Goal: Transaction & Acquisition: Purchase product/service

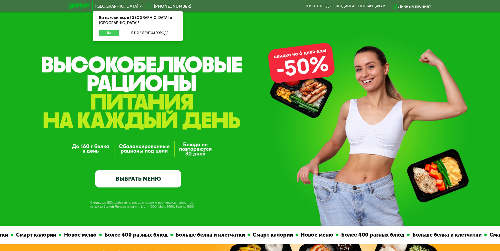
click at [111, 30] on button "Да" at bounding box center [109, 33] width 20 height 6
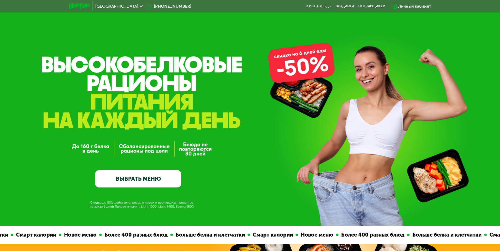
click at [132, 182] on link "ВЫБРАТЬ МЕНЮ" at bounding box center [138, 178] width 86 height 17
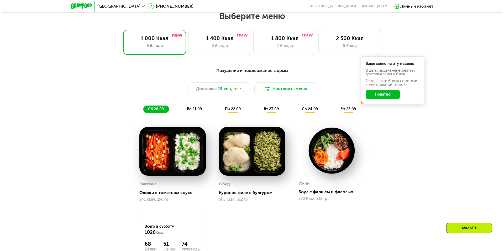
scroll to position [435, 0]
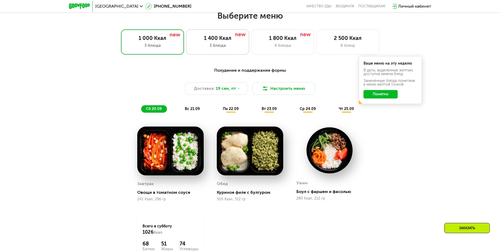
click at [206, 45] on div "3 блюда" at bounding box center [218, 45] width 52 height 6
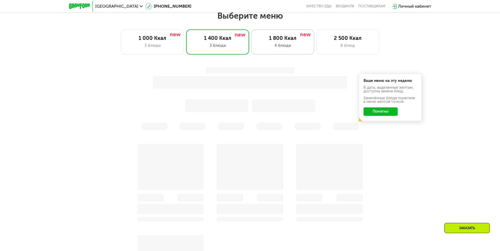
click at [281, 52] on div "1 800 Ккал 4 блюда" at bounding box center [282, 41] width 63 height 25
click at [336, 43] on div "2 500 Ккал 6 блюд" at bounding box center [347, 41] width 63 height 25
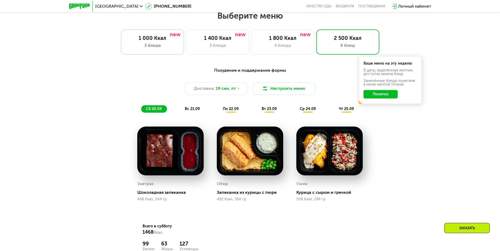
click at [164, 47] on div "3 блюда" at bounding box center [153, 45] width 52 height 6
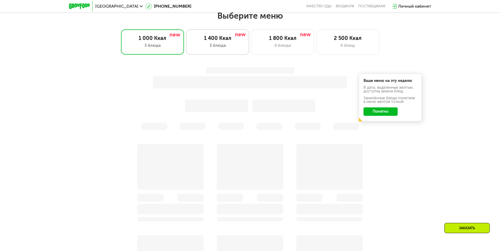
click at [227, 48] on div "3 блюда" at bounding box center [218, 45] width 52 height 6
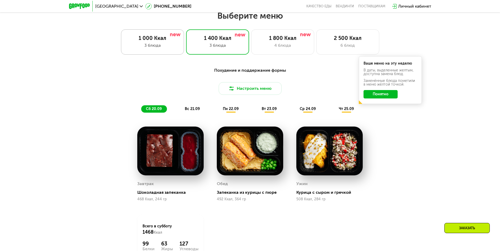
click at [165, 39] on div "1 000 Ккал" at bounding box center [153, 38] width 52 height 6
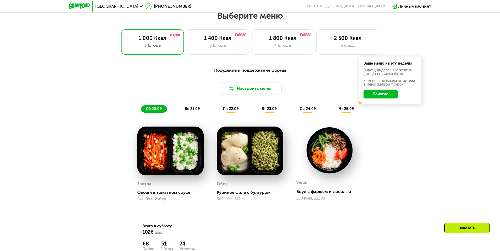
click at [248, 92] on div "Настроить меню" at bounding box center [250, 88] width 311 height 13
click at [277, 87] on button "Настроить меню" at bounding box center [283, 88] width 63 height 13
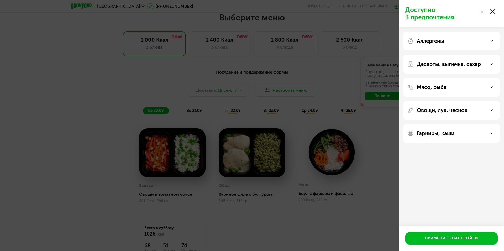
click at [440, 91] on div "Мясо, рыба" at bounding box center [451, 87] width 97 height 19
click at [444, 86] on p "Мясо, рыба" at bounding box center [432, 87] width 30 height 6
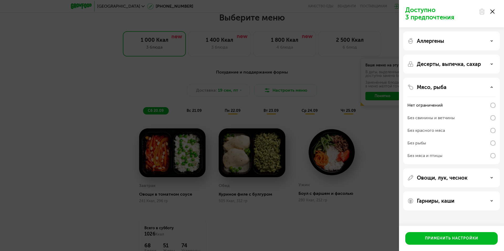
click at [441, 177] on p "Овощи, лук, чеснок" at bounding box center [442, 178] width 51 height 6
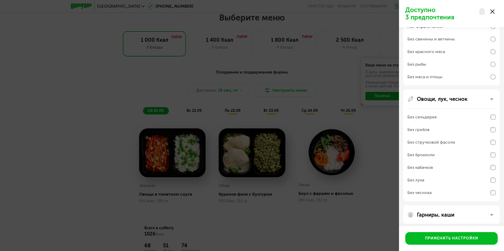
scroll to position [82, 0]
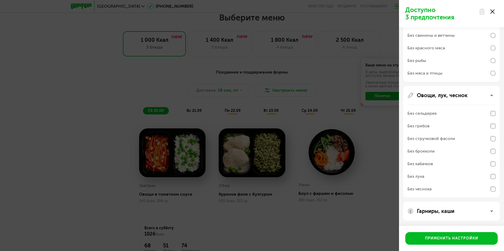
click at [426, 201] on div "Аллергены Десерты, выпечка, сахар Мясо, рыба Нет ограничений Без свинины и ветч…" at bounding box center [451, 85] width 105 height 280
click at [435, 214] on div "Гарниры, каши" at bounding box center [451, 211] width 97 height 19
click at [437, 211] on p "Гарниры, каши" at bounding box center [436, 211] width 38 height 6
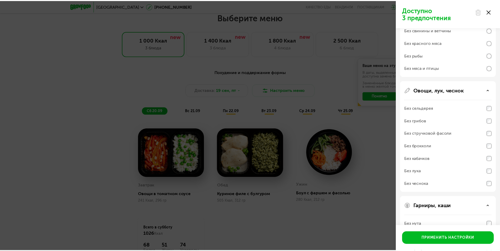
scroll to position [0, 0]
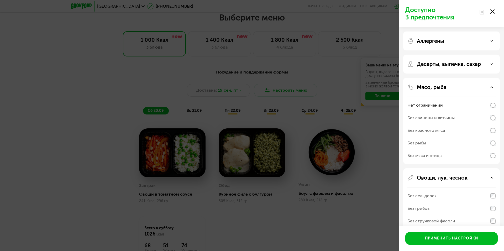
click at [374, 138] on div "Доступно 3 предпочтения Аллергены Десерты, выпечка, сахар Мясо, рыба Нет ограни…" at bounding box center [252, 125] width 504 height 251
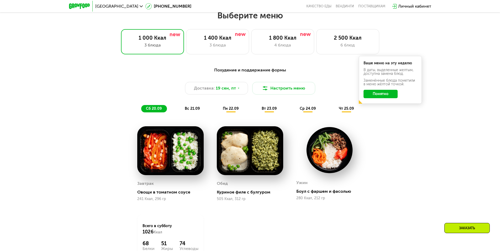
scroll to position [435, 0]
click at [346, 38] on div "2 500 Ккал" at bounding box center [348, 38] width 52 height 6
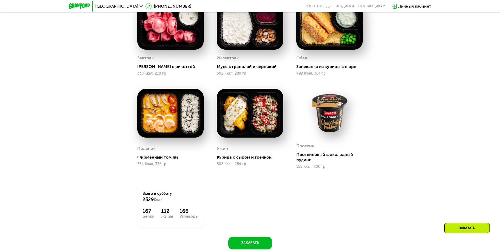
scroll to position [567, 0]
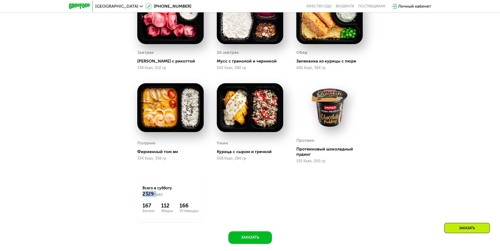
drag, startPoint x: 142, startPoint y: 197, endPoint x: 156, endPoint y: 196, distance: 14.4
click at [156, 196] on div "Всего в [DATE] 2329 Ккал 167 Белки 112 Жиры 166 Углеводы" at bounding box center [170, 199] width 66 height 46
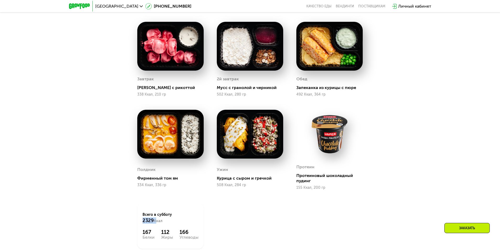
scroll to position [610, 0]
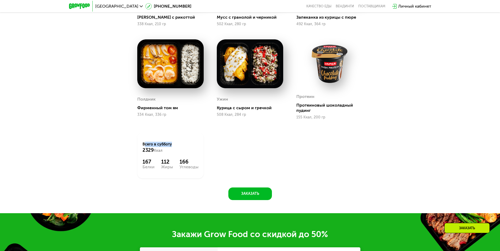
drag, startPoint x: 153, startPoint y: 144, endPoint x: 168, endPoint y: 146, distance: 15.3
click at [168, 146] on div "Всего в [DATE] 2329 Ккал 167 Белки 112 Жиры 166 Углеводы" at bounding box center [170, 156] width 66 height 46
click at [172, 156] on div "Всего в [DATE] 2329 Ккал 167 Белки 112 Жиры 166 Углеводы" at bounding box center [170, 156] width 66 height 46
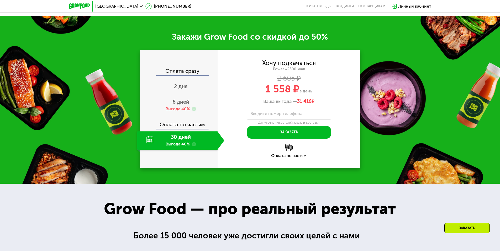
scroll to position [829, 0]
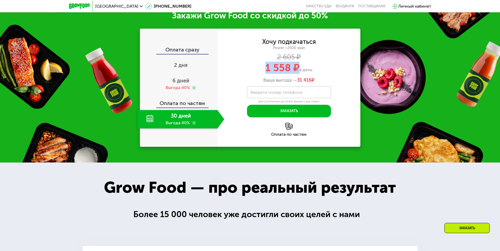
drag, startPoint x: 273, startPoint y: 68, endPoint x: 297, endPoint y: 69, distance: 24.7
click at [297, 69] on span "1 558 ₽" at bounding box center [282, 68] width 34 height 12
click at [263, 69] on div "1 558 ₽ в день" at bounding box center [289, 68] width 143 height 10
click at [266, 69] on div "1 558 ₽ в день" at bounding box center [289, 68] width 143 height 10
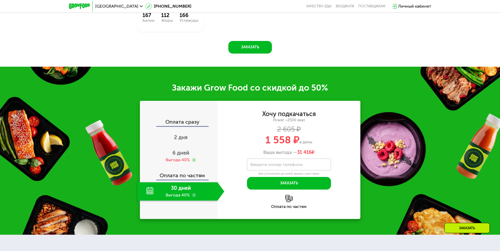
scroll to position [742, 0]
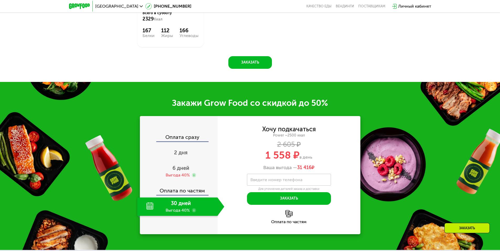
drag, startPoint x: 312, startPoint y: 159, endPoint x: 261, endPoint y: 158, distance: 50.9
click at [261, 158] on div "1 558 ₽ в день" at bounding box center [289, 155] width 143 height 10
click at [286, 159] on span "1 558 ₽" at bounding box center [282, 155] width 34 height 12
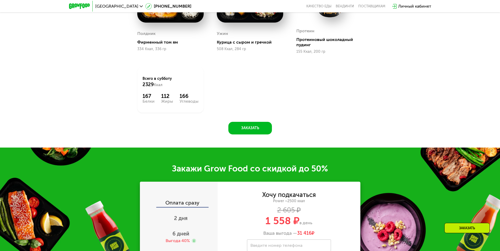
scroll to position [785, 0]
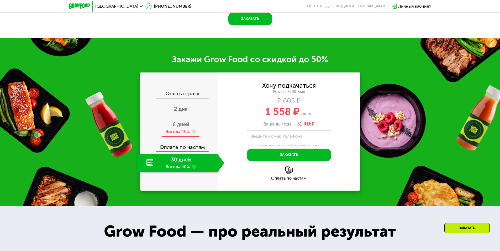
click at [181, 127] on span "6 дней" at bounding box center [180, 124] width 17 height 6
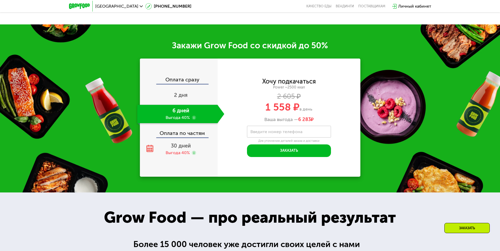
scroll to position [829, 0]
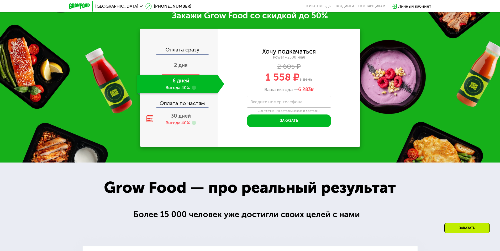
click at [184, 66] on span "2 дня" at bounding box center [181, 65] width 14 height 6
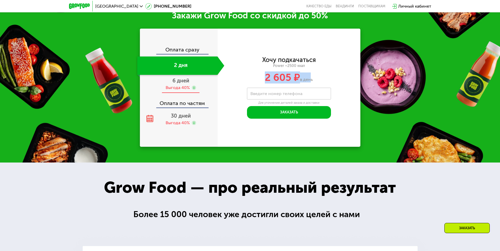
drag, startPoint x: 309, startPoint y: 82, endPoint x: 176, endPoint y: 81, distance: 133.1
click at [307, 82] on div "2 605 ₽ в день" at bounding box center [289, 77] width 143 height 10
click at [189, 79] on div "6 дней Выгода 40%" at bounding box center [180, 84] width 87 height 18
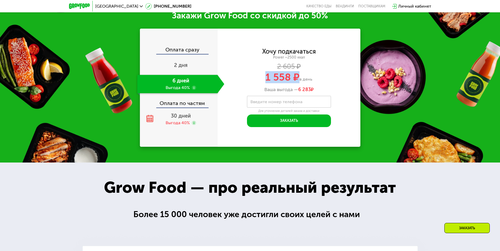
drag, startPoint x: 254, startPoint y: 75, endPoint x: 293, endPoint y: 82, distance: 39.8
click at [299, 78] on div "1 558 ₽ в день" at bounding box center [289, 77] width 143 height 10
click at [179, 117] on span "30 дней" at bounding box center [181, 116] width 20 height 6
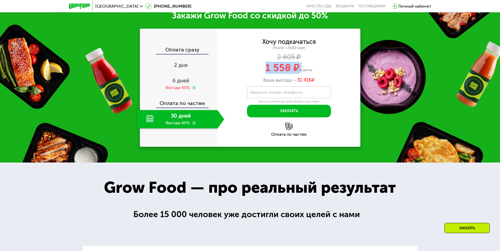
drag, startPoint x: 283, startPoint y: 72, endPoint x: 300, endPoint y: 72, distance: 17.3
click at [300, 72] on div "1 558 ₽ в день" at bounding box center [289, 68] width 143 height 10
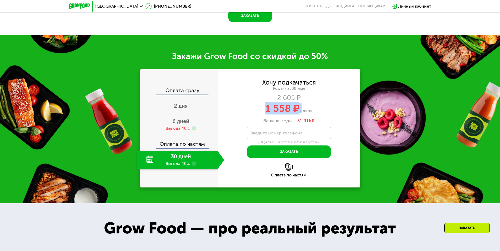
scroll to position [785, 0]
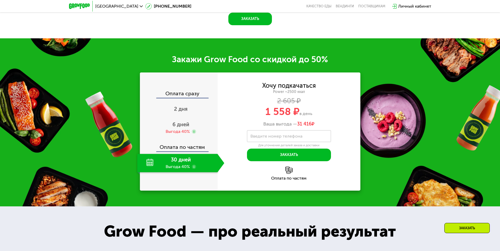
click at [245, 123] on div "Ваша выгода — 31 416 ₽" at bounding box center [289, 124] width 143 height 6
click at [188, 108] on div "2 дня" at bounding box center [180, 109] width 87 height 18
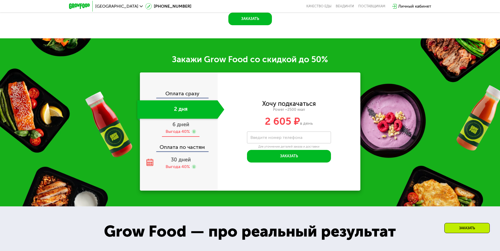
click at [184, 130] on div "6 дней Выгода 40%" at bounding box center [180, 128] width 87 height 18
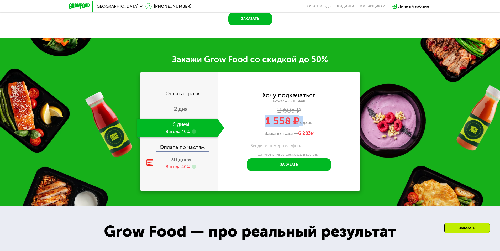
drag, startPoint x: 265, startPoint y: 123, endPoint x: 302, endPoint y: 123, distance: 37.0
click at [302, 123] on div "1 558 ₽ в день" at bounding box center [289, 121] width 143 height 10
click at [247, 143] on input "Введите номер телефона" at bounding box center [289, 146] width 84 height 12
click at [249, 134] on div "Ваша выгода — 6 283 ₽" at bounding box center [289, 134] width 143 height 6
drag, startPoint x: 269, startPoint y: 123, endPoint x: 299, endPoint y: 123, distance: 29.7
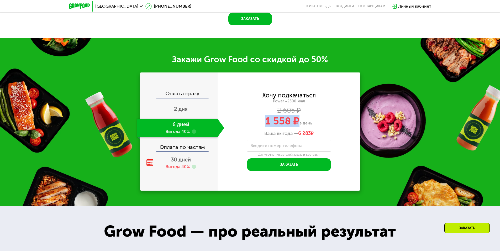
click at [299, 123] on div "1 558 ₽ в день" at bounding box center [289, 121] width 143 height 10
click at [261, 126] on div "1 558 ₽ в день" at bounding box center [289, 121] width 143 height 10
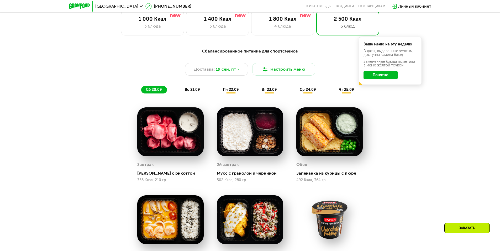
scroll to position [523, 0]
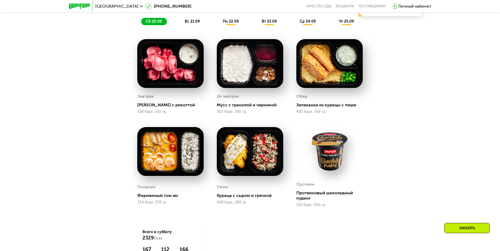
click at [191, 24] on span "вс 21.09" at bounding box center [192, 21] width 15 height 4
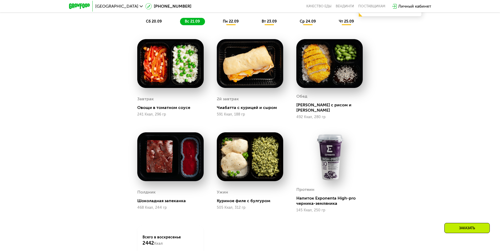
click at [159, 23] on span "сб 20.09" at bounding box center [154, 21] width 16 height 4
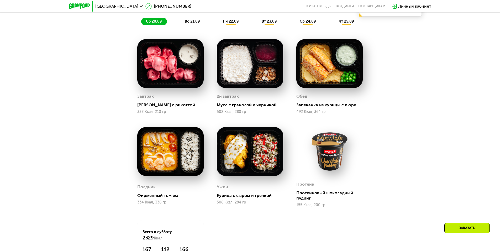
click at [191, 22] on span "вс 21.09" at bounding box center [192, 21] width 15 height 4
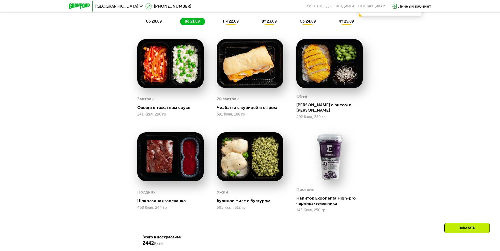
drag, startPoint x: 154, startPoint y: 21, endPoint x: 216, endPoint y: 23, distance: 61.2
click at [155, 21] on span "сб 20.09" at bounding box center [154, 21] width 16 height 4
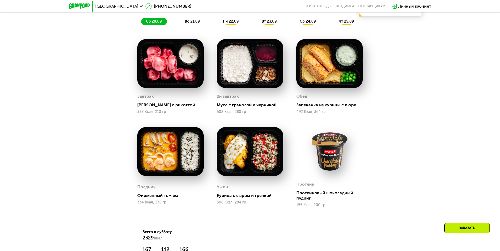
click at [193, 22] on span "вс 21.09" at bounding box center [192, 21] width 15 height 4
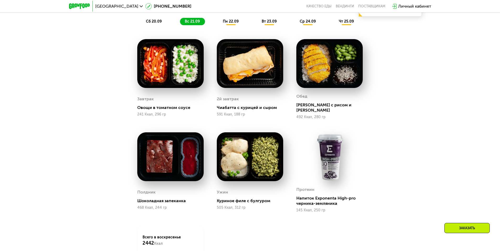
click at [233, 24] on span "пн 22.09" at bounding box center [231, 21] width 16 height 4
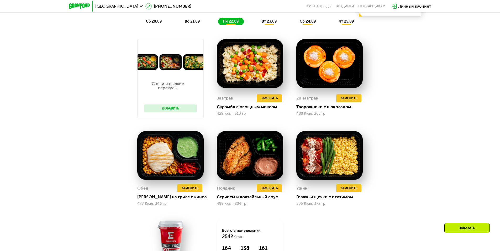
click at [270, 24] on span "вт 23.09" at bounding box center [269, 21] width 15 height 4
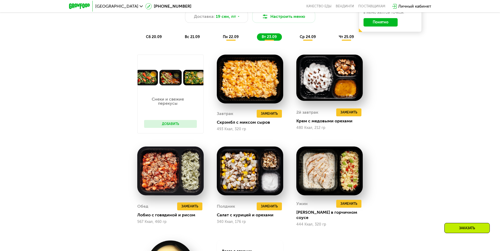
scroll to position [479, 0]
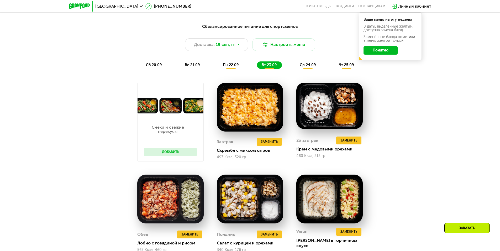
click at [171, 151] on button "Добавить" at bounding box center [170, 152] width 53 height 8
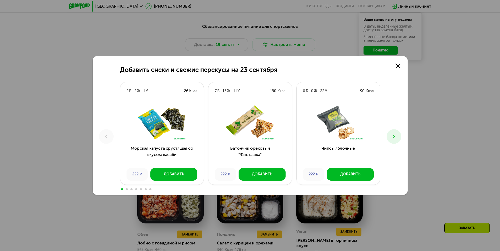
drag, startPoint x: 396, startPoint y: 64, endPoint x: 375, endPoint y: 82, distance: 27.6
click at [397, 64] on icon at bounding box center [398, 66] width 5 height 5
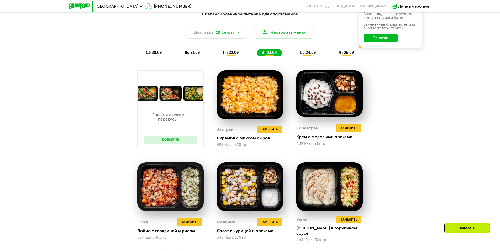
scroll to position [435, 0]
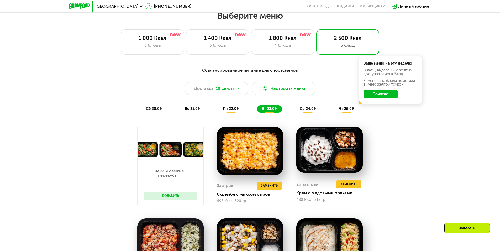
drag, startPoint x: 304, startPoint y: 106, endPoint x: 312, endPoint y: 107, distance: 7.7
click at [305, 106] on div "Сбалансированное питание для спортсменов Доставка: 19 сен, пт Настроить меню сб…" at bounding box center [250, 89] width 311 height 45
click at [337, 110] on div "чт 25.09" at bounding box center [346, 108] width 25 height 7
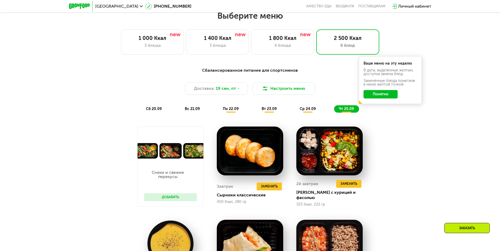
click at [309, 111] on span "ср 24.09" at bounding box center [308, 109] width 16 height 4
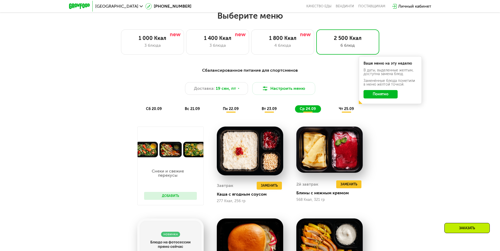
click at [279, 110] on div "вт 23.09" at bounding box center [269, 108] width 25 height 7
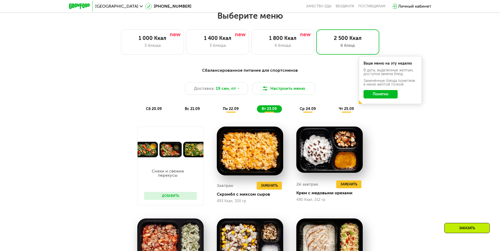
click at [309, 113] on div "ср 24.09" at bounding box center [308, 108] width 26 height 7
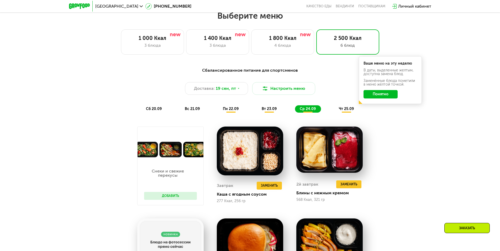
click at [343, 113] on div "чт 25.09" at bounding box center [346, 108] width 25 height 7
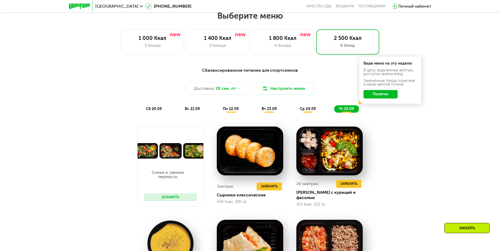
click at [466, 230] on div "Заказать" at bounding box center [466, 228] width 45 height 10
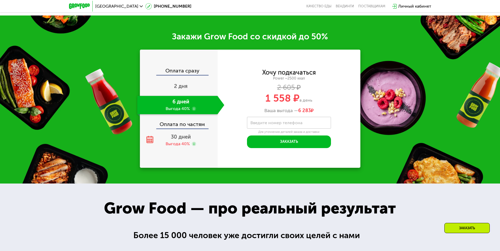
scroll to position [852, 0]
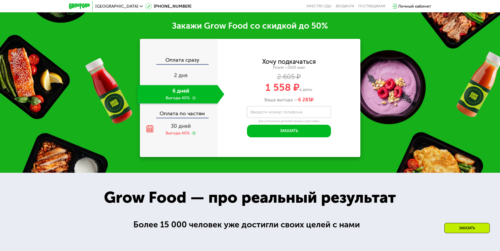
click at [268, 111] on label "Введите номер телефона" at bounding box center [276, 112] width 52 height 3
click at [268, 107] on input "Введите номер телефона" at bounding box center [289, 112] width 84 height 12
drag, startPoint x: 253, startPoint y: 138, endPoint x: 258, endPoint y: 140, distance: 4.9
click at [254, 138] on div "**********" at bounding box center [289, 98] width 143 height 118
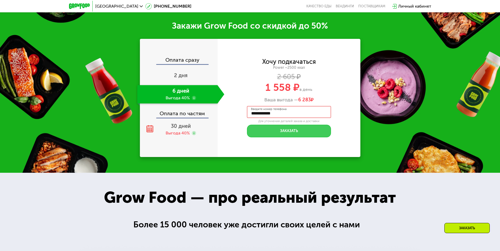
drag, startPoint x: 272, startPoint y: 129, endPoint x: 273, endPoint y: 133, distance: 4.3
click at [273, 128] on button "Заказать" at bounding box center [289, 131] width 84 height 13
click at [276, 127] on button "Заказать" at bounding box center [289, 131] width 84 height 13
drag, startPoint x: 254, startPoint y: 108, endPoint x: 249, endPoint y: 108, distance: 5.5
click at [244, 109] on div "**********" at bounding box center [289, 98] width 143 height 78
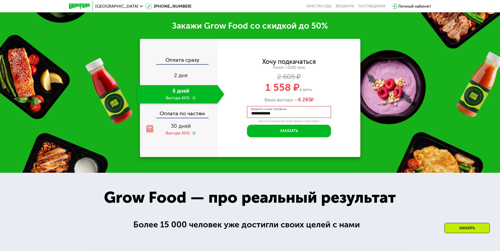
drag, startPoint x: 256, startPoint y: 108, endPoint x: 249, endPoint y: 109, distance: 6.3
click at [249, 109] on input "**********" at bounding box center [289, 112] width 84 height 12
drag, startPoint x: 280, startPoint y: 110, endPoint x: 210, endPoint y: 106, distance: 70.5
click at [217, 105] on div "**********" at bounding box center [250, 98] width 221 height 118
click at [297, 106] on input "**********" at bounding box center [289, 112] width 84 height 12
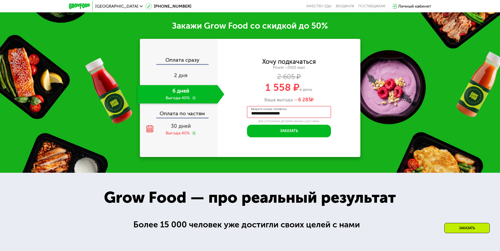
drag, startPoint x: 296, startPoint y: 108, endPoint x: 256, endPoint y: 109, distance: 39.4
click at [256, 109] on input "**********" at bounding box center [289, 112] width 84 height 12
type input "**********"
click at [256, 130] on button "Заказать" at bounding box center [289, 131] width 84 height 13
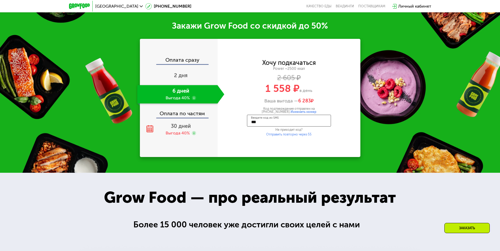
type input "****"
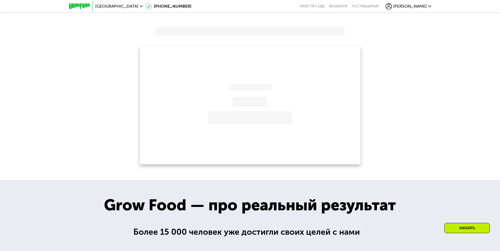
scroll to position [808, 0]
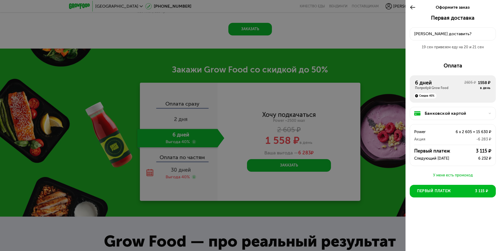
click at [431, 33] on div "[PERSON_NAME] доставить?" at bounding box center [452, 34] width 77 height 6
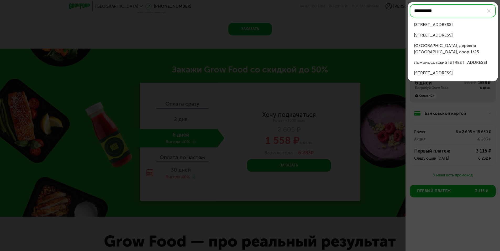
click at [449, 27] on div "[STREET_ADDRESS]" at bounding box center [453, 25] width 78 height 6
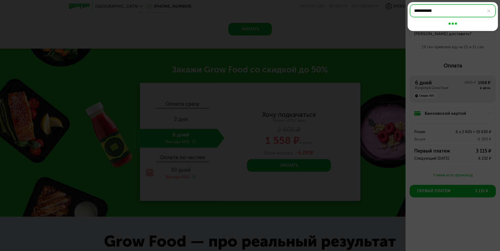
type input "**********"
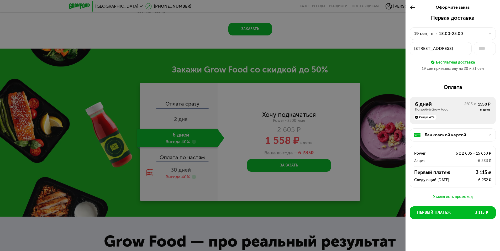
click at [449, 34] on div "18:00-23:00" at bounding box center [451, 33] width 24 height 6
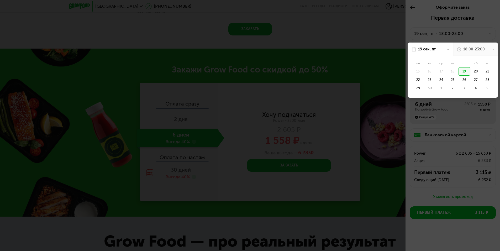
click at [473, 50] on div "18:00-23:00" at bounding box center [474, 49] width 22 height 5
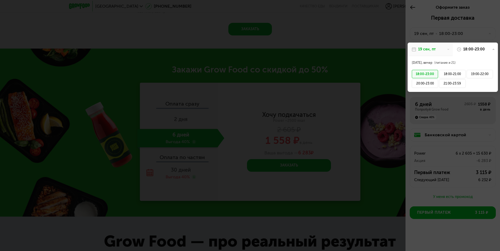
click at [437, 23] on div at bounding box center [250, 125] width 500 height 251
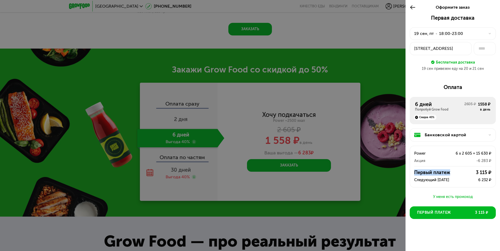
drag, startPoint x: 411, startPoint y: 172, endPoint x: 452, endPoint y: 173, distance: 41.2
click at [452, 173] on div "Первый платеж 3 115 ₽ Следующий [DATE] 6 232 ₽" at bounding box center [453, 176] width 86 height 14
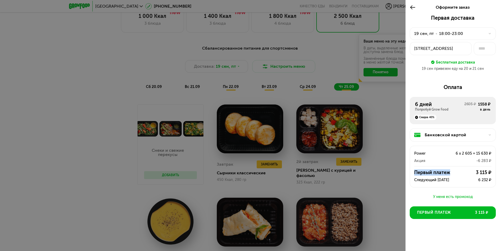
scroll to position [458, 0]
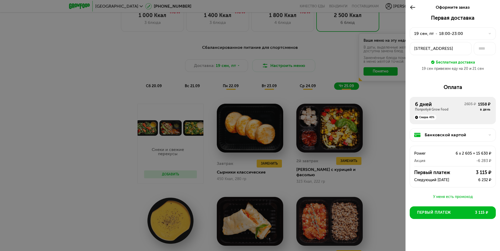
click at [412, 7] on icon at bounding box center [413, 7] width 6 height 6
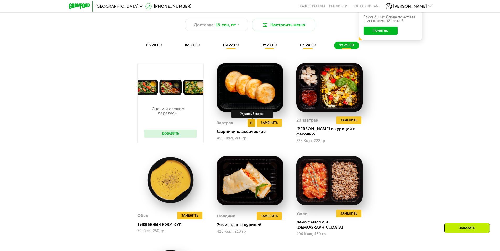
scroll to position [502, 0]
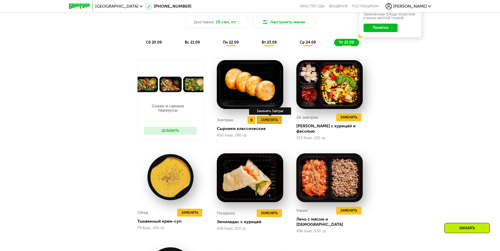
click at [265, 121] on span "Заменить" at bounding box center [269, 119] width 17 height 5
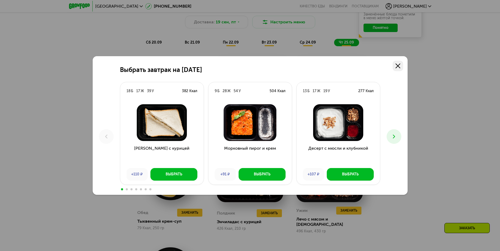
click at [396, 66] on icon at bounding box center [398, 66] width 5 height 5
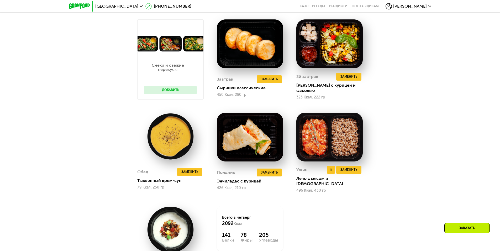
scroll to position [546, 0]
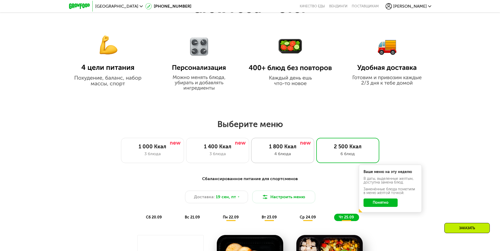
click at [279, 144] on div "1 800 Ккал 4 блюда" at bounding box center [282, 150] width 63 height 25
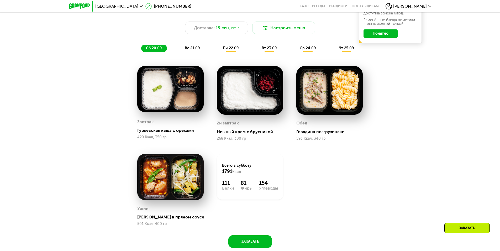
scroll to position [502, 0]
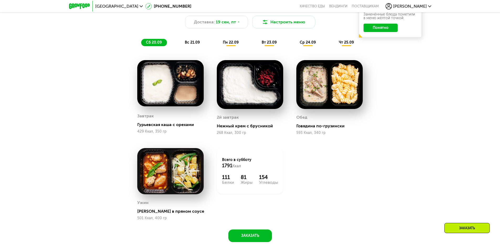
click at [195, 45] on span "вс 21.09" at bounding box center [192, 42] width 15 height 4
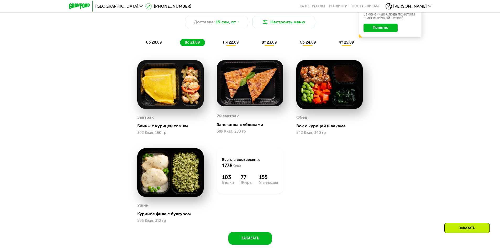
click at [227, 45] on span "пн 22.09" at bounding box center [231, 42] width 16 height 4
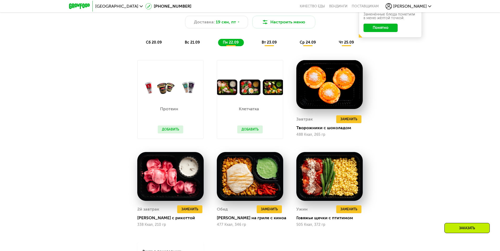
click at [261, 43] on div "вт 23.09" at bounding box center [269, 42] width 25 height 7
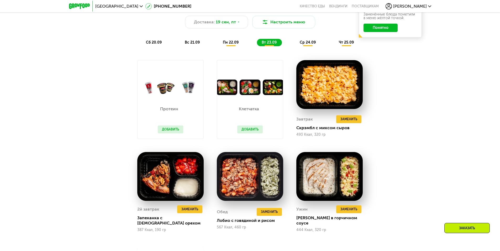
click at [293, 43] on div "сб 20.09 вс 21.09 пн 22.09 вт 23.09 ср 24.09 чт 25.09" at bounding box center [250, 42] width 218 height 7
click at [324, 44] on div "сб 20.09 вс 21.09 пн 22.09 вт 23.09 ср 24.09 чт 25.09" at bounding box center [250, 42] width 218 height 7
click at [154, 43] on span "сб 20.09" at bounding box center [154, 42] width 16 height 4
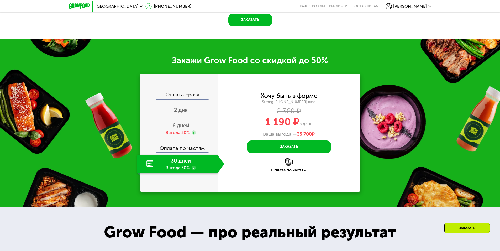
scroll to position [721, 0]
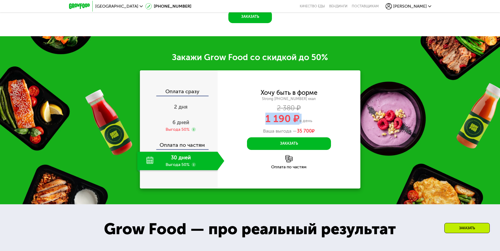
drag, startPoint x: 281, startPoint y: 121, endPoint x: 300, endPoint y: 119, distance: 18.7
click at [300, 119] on div "1 190 ₽ в день" at bounding box center [289, 119] width 143 height 10
click at [327, 118] on div "1 190 ₽ в день" at bounding box center [289, 119] width 143 height 10
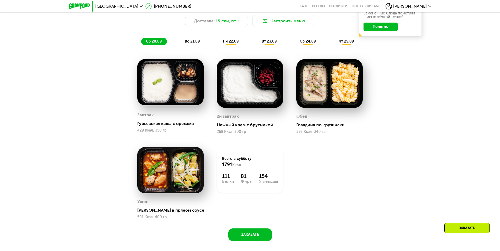
scroll to position [502, 0]
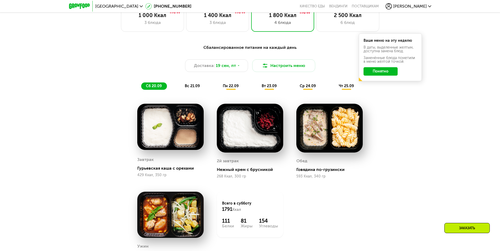
click at [190, 85] on div "вс 21.09" at bounding box center [192, 85] width 25 height 7
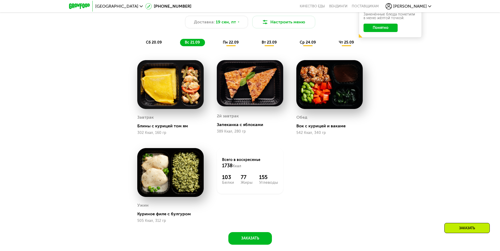
click at [233, 45] on span "пн 22.09" at bounding box center [231, 42] width 16 height 4
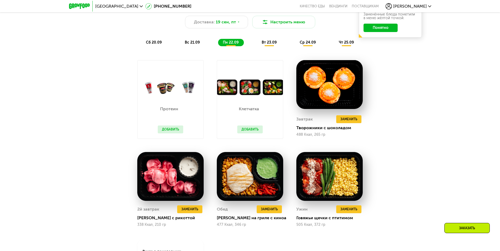
click at [187, 44] on span "вс 21.09" at bounding box center [192, 42] width 15 height 4
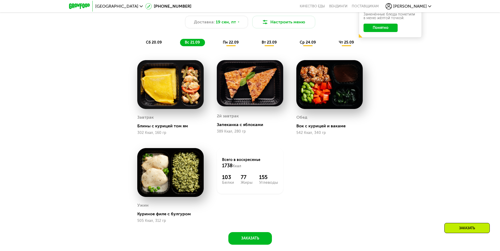
click at [158, 43] on span "сб 20.09" at bounding box center [154, 42] width 16 height 4
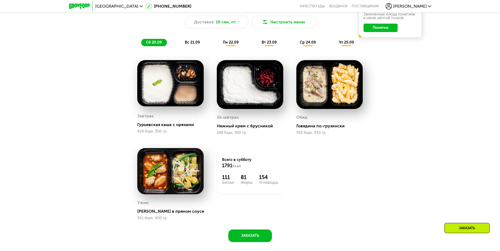
click at [186, 41] on div "вс 21.09" at bounding box center [192, 42] width 25 height 7
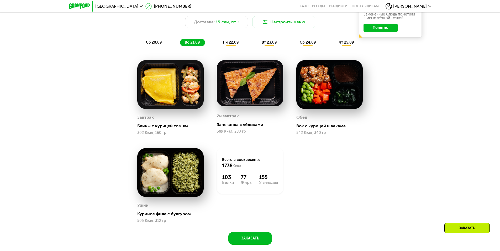
click at [166, 41] on div "сб 20.09" at bounding box center [154, 42] width 26 height 7
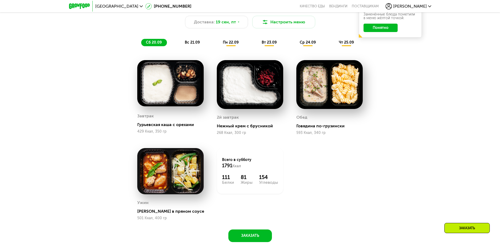
click at [233, 46] on div "пн 22.09" at bounding box center [231, 42] width 26 height 7
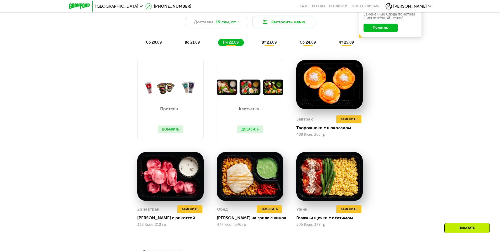
click at [270, 45] on span "вт 23.09" at bounding box center [269, 42] width 15 height 4
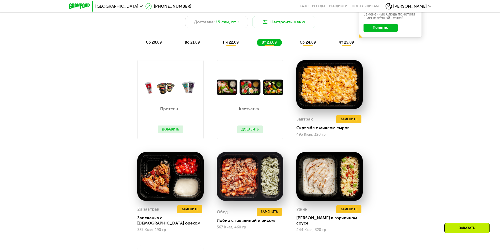
click at [301, 45] on span "ср 24.09" at bounding box center [308, 42] width 16 height 4
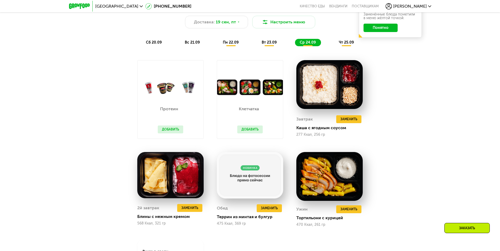
drag, startPoint x: 226, startPoint y: 43, endPoint x: 232, endPoint y: 47, distance: 7.2
click at [226, 43] on span "пн 22.09" at bounding box center [231, 42] width 16 height 4
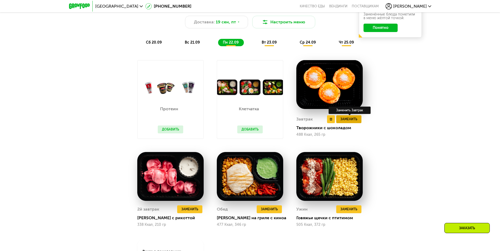
click at [348, 122] on span "Заменить" at bounding box center [349, 119] width 17 height 5
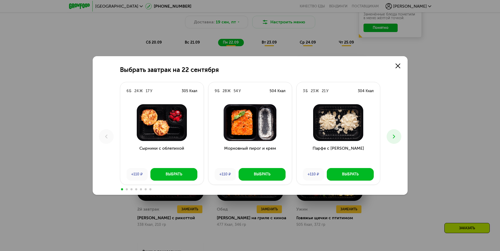
click at [127, 190] on span at bounding box center [127, 189] width 2 height 2
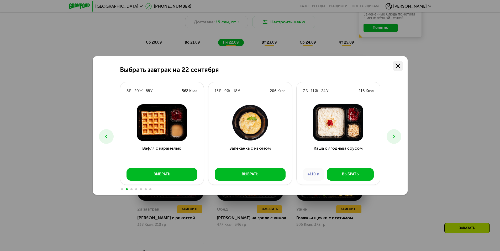
click at [397, 69] on link at bounding box center [398, 66] width 11 height 11
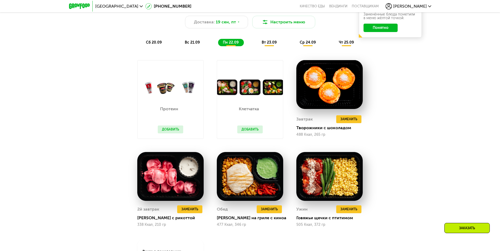
click at [193, 43] on span "вс 21.09" at bounding box center [192, 42] width 15 height 4
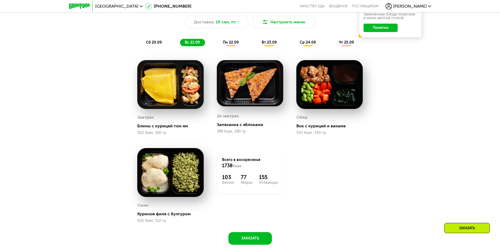
click at [151, 44] on span "сб 20.09" at bounding box center [154, 42] width 16 height 4
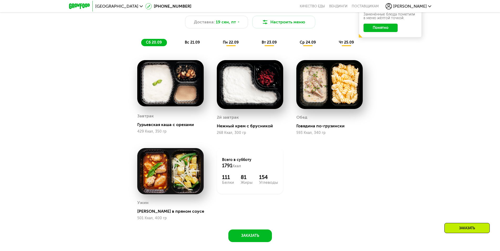
click at [230, 45] on span "пн 22.09" at bounding box center [231, 42] width 16 height 4
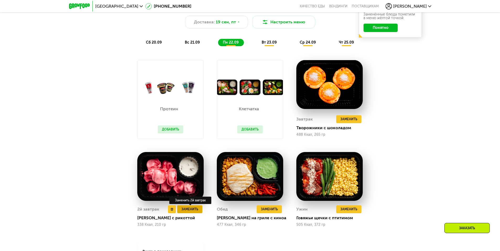
click at [195, 211] on span "Заменить" at bounding box center [189, 209] width 17 height 5
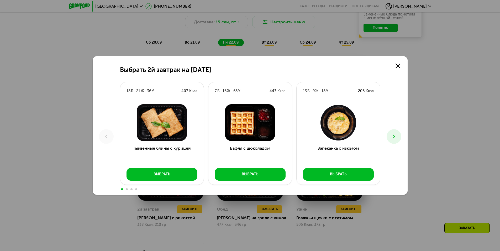
click at [393, 139] on icon at bounding box center [394, 136] width 6 height 6
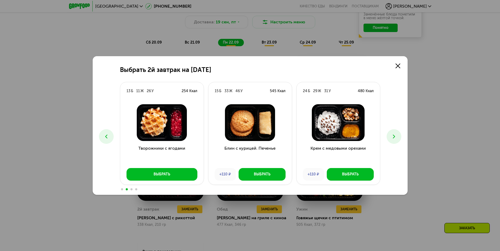
click at [392, 134] on icon at bounding box center [394, 136] width 6 height 6
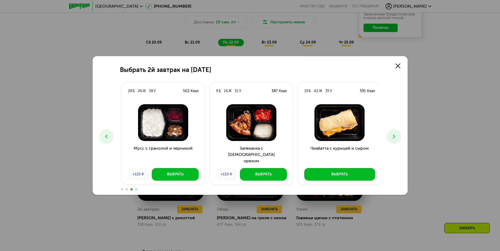
click at [299, 148] on h3 "Чиабатта с курицей и сыром" at bounding box center [339, 154] width 83 height 19
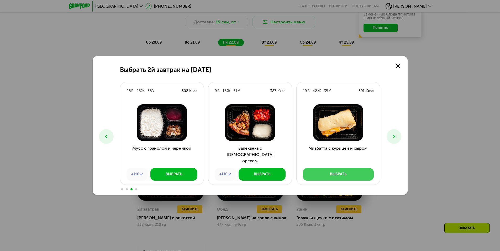
click at [334, 171] on button "Выбрать" at bounding box center [338, 174] width 71 height 13
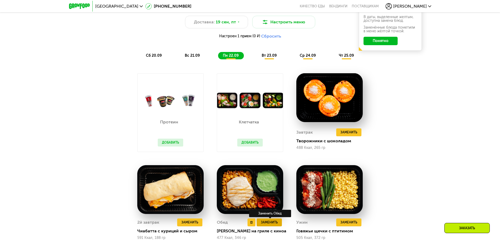
click at [271, 225] on span "Заменить" at bounding box center [269, 222] width 17 height 5
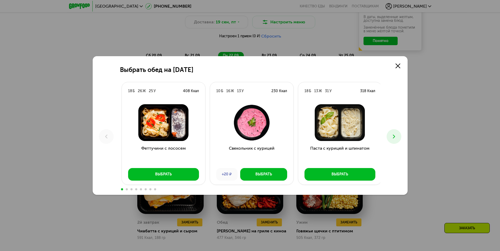
click at [224, 173] on div "+20 ₽" at bounding box center [226, 174] width 21 height 13
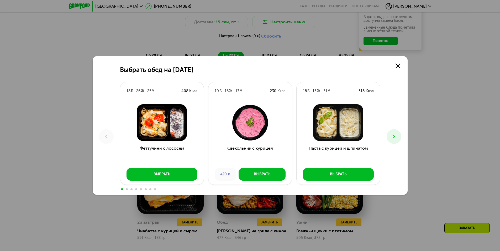
click at [222, 174] on div "+20 ₽" at bounding box center [225, 174] width 21 height 13
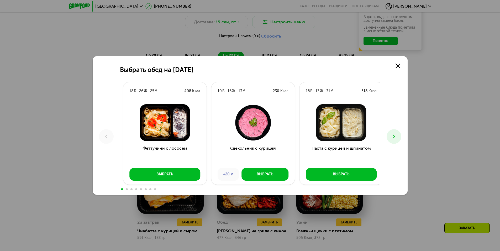
click at [227, 172] on div "+20 ₽" at bounding box center [228, 174] width 21 height 13
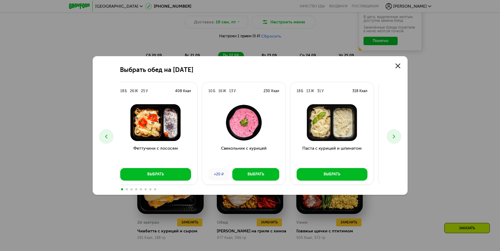
click at [221, 175] on div "+20 ₽" at bounding box center [218, 174] width 21 height 13
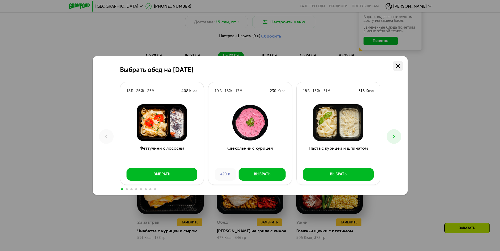
click at [399, 65] on use at bounding box center [398, 66] width 5 height 5
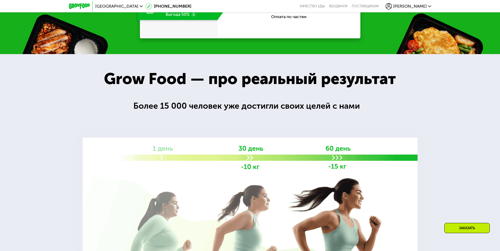
scroll to position [808, 0]
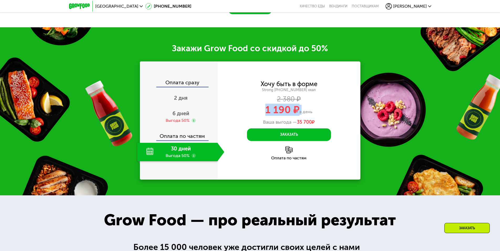
drag, startPoint x: 274, startPoint y: 110, endPoint x: 300, endPoint y: 109, distance: 25.2
click at [300, 109] on div "1 190 ₽ в день" at bounding box center [289, 110] width 143 height 10
click at [327, 110] on div "1 190 ₽ в день" at bounding box center [289, 110] width 143 height 10
click at [185, 117] on span "6 дней" at bounding box center [180, 113] width 17 height 6
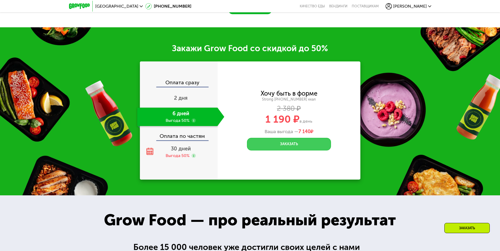
click at [299, 146] on button "Заказать" at bounding box center [289, 144] width 84 height 13
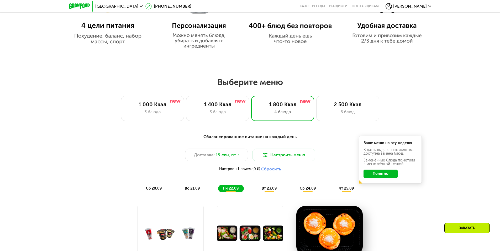
scroll to position [370, 0]
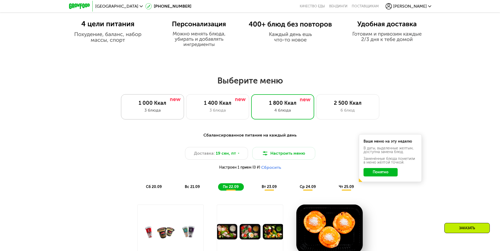
click at [150, 111] on div "3 блюда" at bounding box center [153, 110] width 52 height 6
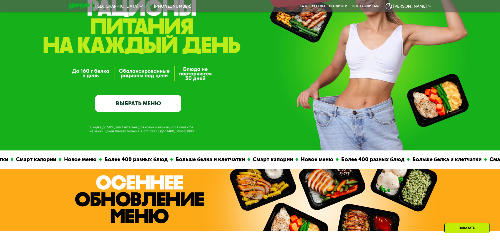
scroll to position [0, 0]
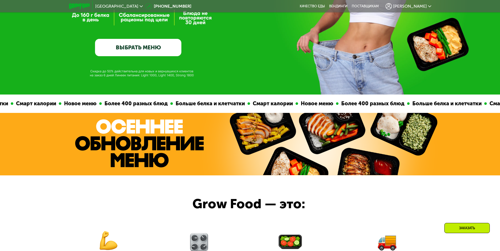
drag, startPoint x: 138, startPoint y: 39, endPoint x: 137, endPoint y: 45, distance: 6.4
click at [138, 41] on div "GrowFood — доставка правильного питания ВЫБРАТЬ МЕНЮ" at bounding box center [138, 3] width 86 height 108
click at [138, 51] on link "ВЫБРАТЬ МЕНЮ" at bounding box center [138, 47] width 86 height 17
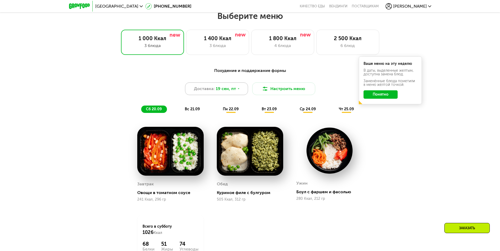
scroll to position [435, 0]
click at [377, 95] on button "Понятно" at bounding box center [381, 94] width 34 height 8
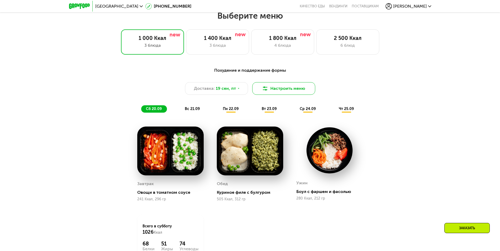
click at [295, 87] on button "Настроить меню" at bounding box center [283, 88] width 63 height 13
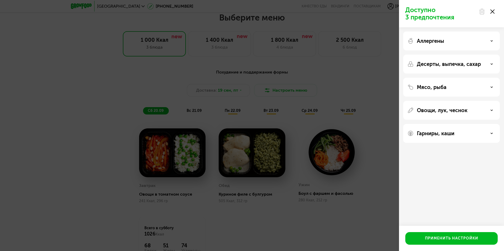
click at [429, 41] on p "Аллергены" at bounding box center [430, 41] width 27 height 6
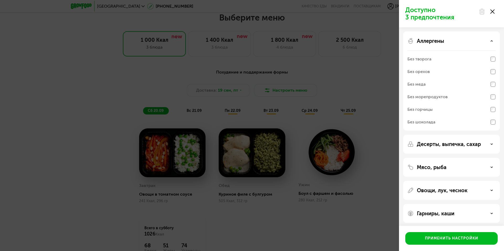
click at [437, 42] on p "Аллергены" at bounding box center [430, 41] width 27 height 6
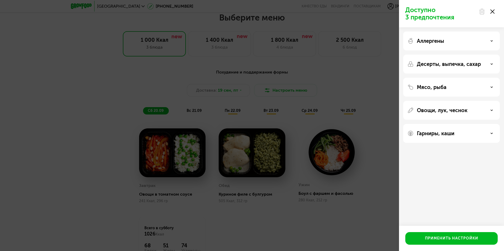
click at [493, 10] on icon at bounding box center [492, 11] width 4 height 4
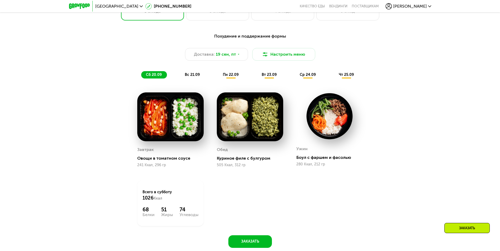
scroll to position [479, 0]
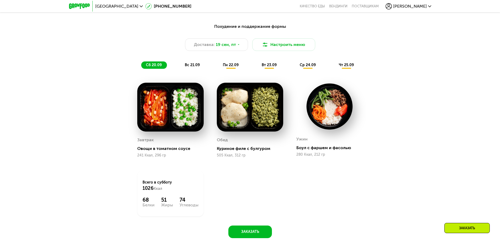
click at [194, 69] on div "вс 21.09" at bounding box center [192, 64] width 25 height 7
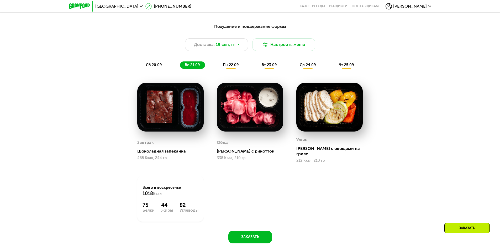
click at [222, 66] on div "пн 22.09" at bounding box center [231, 64] width 26 height 7
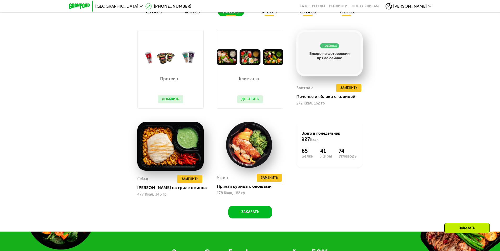
scroll to position [435, 0]
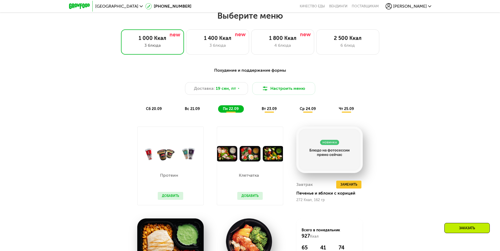
click at [271, 108] on div "вт 23.09" at bounding box center [269, 108] width 25 height 7
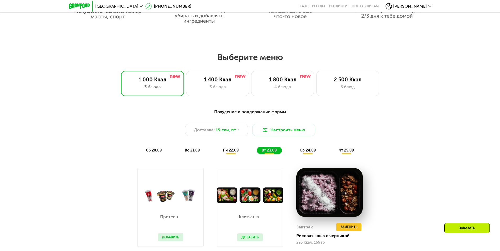
scroll to position [391, 0]
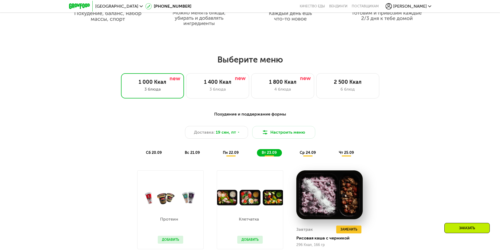
click at [155, 155] on span "сб 20.09" at bounding box center [154, 152] width 16 height 4
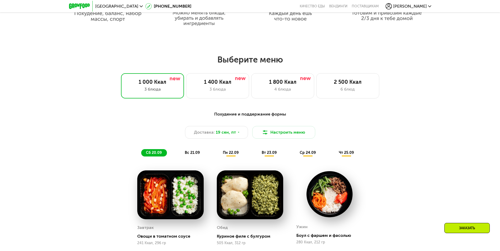
click at [145, 130] on div "Доставка: [DATE] Настроить меню" at bounding box center [250, 132] width 311 height 13
click at [230, 83] on div "1 400 Ккал" at bounding box center [218, 82] width 52 height 6
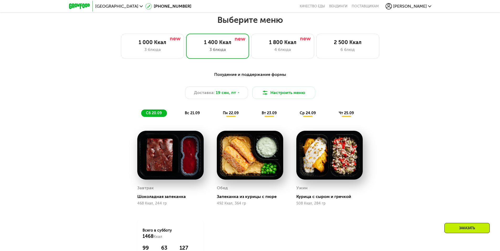
scroll to position [435, 0]
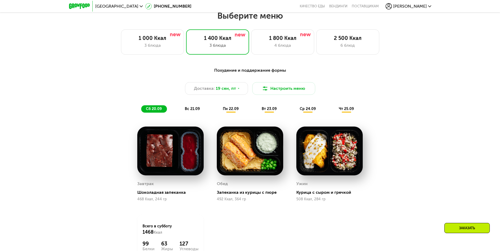
click at [193, 111] on span "вс 21.09" at bounding box center [192, 109] width 15 height 4
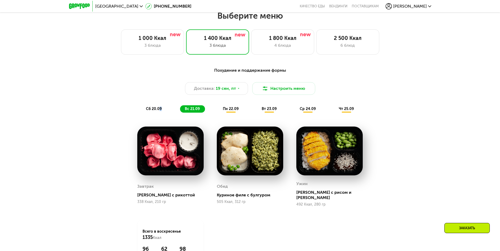
click at [160, 111] on span "сб 20.09" at bounding box center [154, 109] width 16 height 4
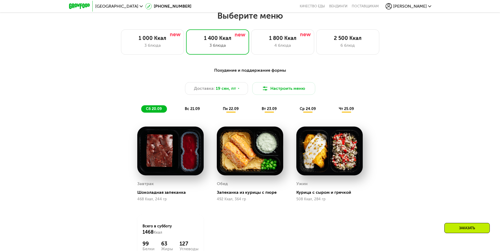
click at [185, 113] on div "вс 21.09" at bounding box center [192, 108] width 25 height 7
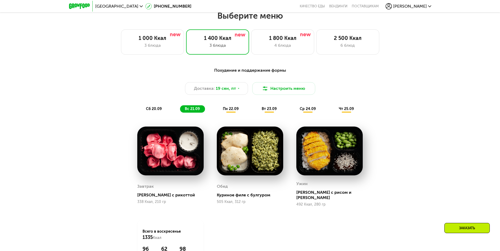
click at [164, 112] on div "сб 20.09" at bounding box center [154, 108] width 26 height 7
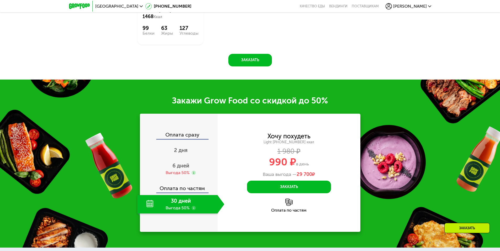
scroll to position [654, 0]
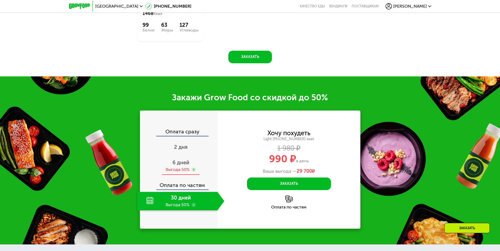
click at [184, 172] on div "Выгода 50%" at bounding box center [178, 170] width 24 height 6
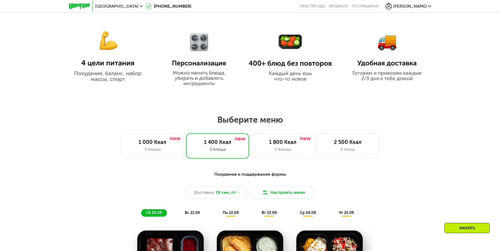
scroll to position [391, 0]
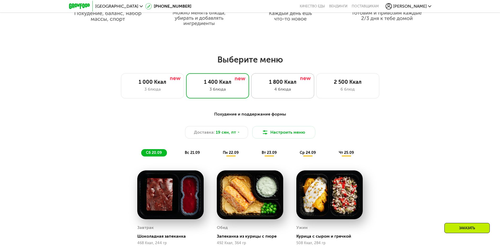
click at [289, 81] on div "1 800 Ккал" at bounding box center [283, 82] width 52 height 6
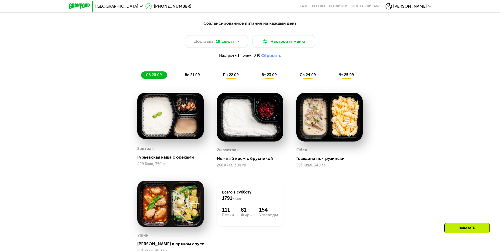
scroll to position [479, 0]
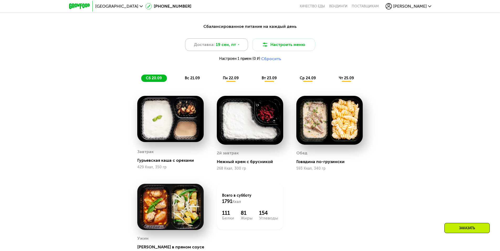
click at [223, 48] on span "19 сен, пт" at bounding box center [226, 44] width 20 height 6
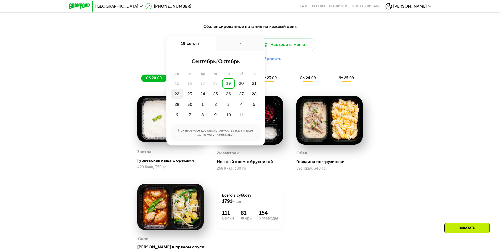
click at [173, 94] on div "22" at bounding box center [177, 94] width 13 height 11
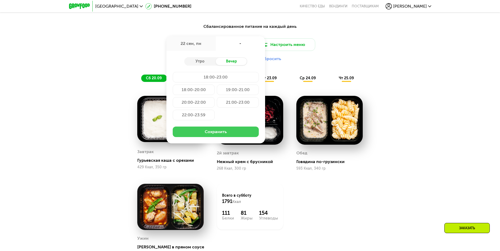
click at [216, 131] on button "Сохранить" at bounding box center [216, 132] width 86 height 11
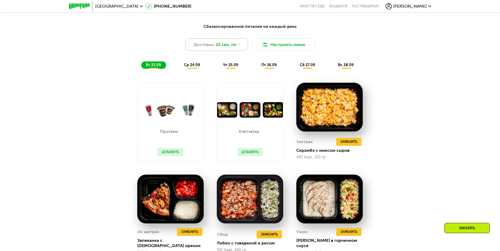
click at [229, 48] on span "22 сен, пн" at bounding box center [226, 44] width 21 height 6
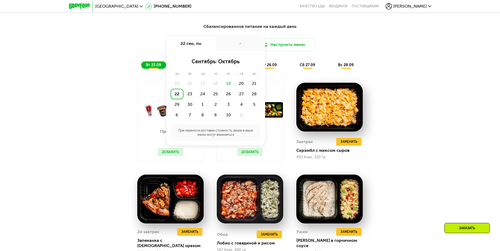
click at [121, 90] on div "Сбалансированное питание на каждый день Доставка: [DATE] сен, пн - сентябрь / о…" at bounding box center [249, 177] width 323 height 315
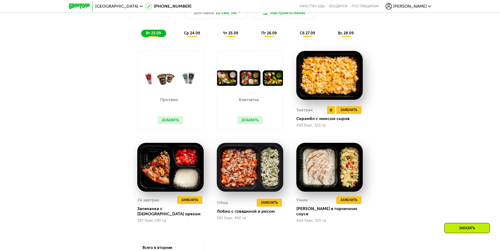
scroll to position [523, 0]
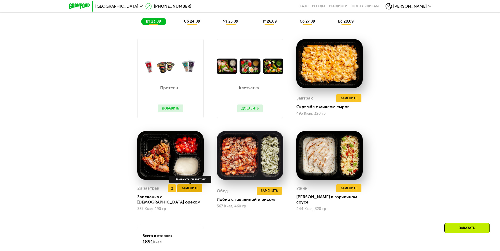
click at [188, 192] on button "Заменить" at bounding box center [189, 188] width 25 height 8
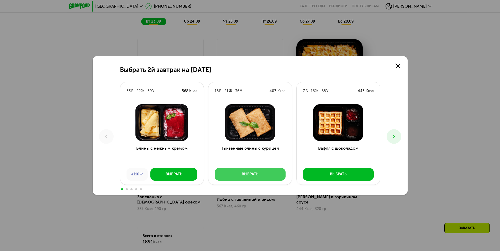
click at [248, 174] on div "Выбрать" at bounding box center [250, 174] width 17 height 5
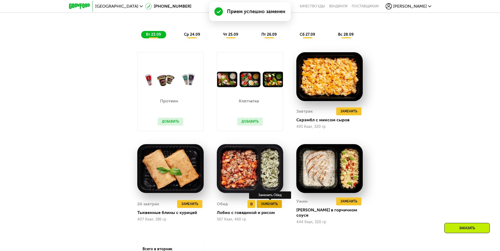
click at [267, 204] on span "Заменить" at bounding box center [269, 203] width 17 height 5
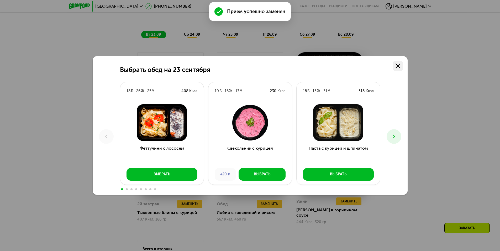
click at [399, 67] on use at bounding box center [398, 66] width 5 height 5
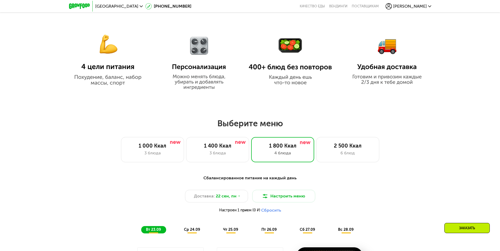
scroll to position [391, 0]
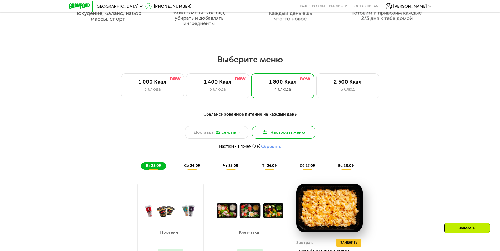
click at [288, 139] on button "Настроить меню" at bounding box center [283, 132] width 63 height 13
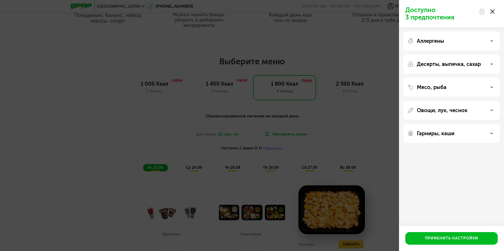
click at [446, 86] on div "Мясо, рыба" at bounding box center [451, 87] width 88 height 6
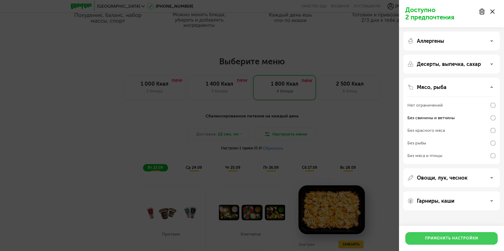
click at [464, 239] on div "Применить настройки" at bounding box center [451, 238] width 53 height 5
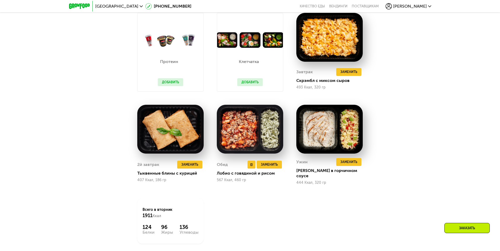
scroll to position [567, 0]
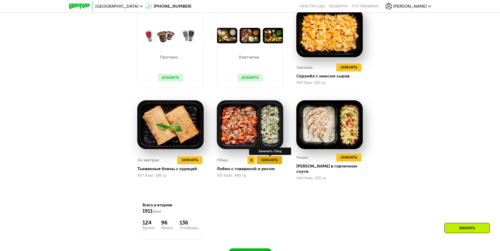
click at [269, 160] on span "Заменить" at bounding box center [269, 160] width 17 height 5
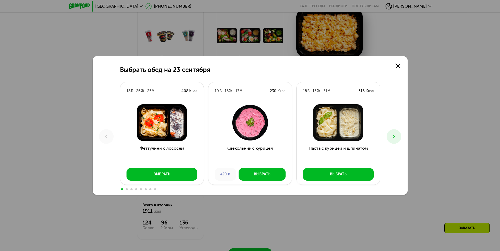
click at [391, 136] on icon at bounding box center [394, 136] width 6 height 6
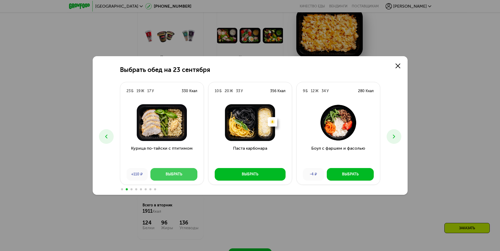
click at [185, 177] on button "Выбрать" at bounding box center [173, 174] width 47 height 13
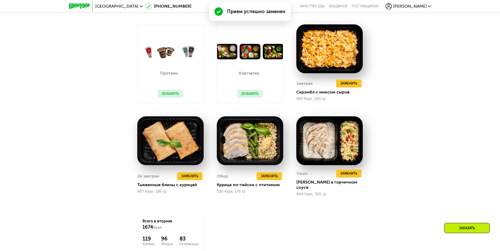
scroll to position [523, 0]
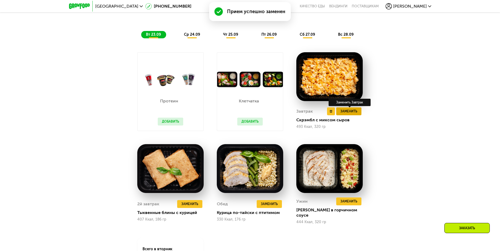
click at [353, 115] on button "Заменить" at bounding box center [348, 111] width 25 height 8
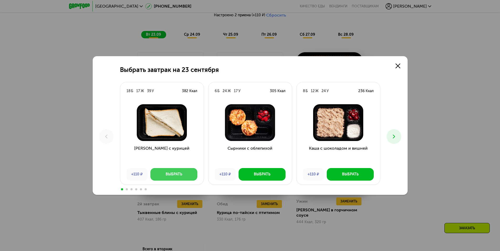
click at [183, 176] on button "Выбрать" at bounding box center [173, 174] width 47 height 13
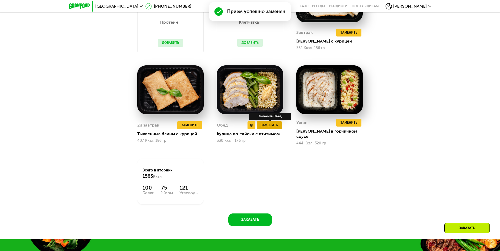
scroll to position [610, 0]
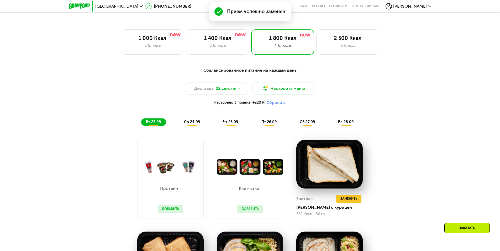
click at [196, 121] on div "ср 24.09" at bounding box center [192, 121] width 26 height 7
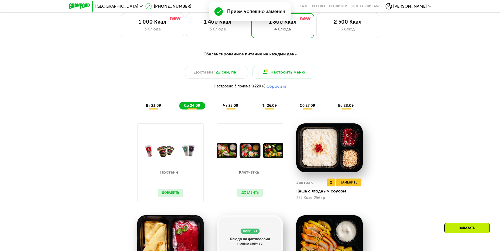
scroll to position [479, 0]
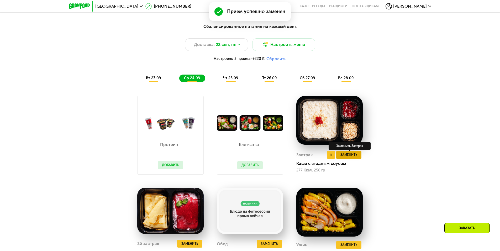
click at [353, 158] on span "Заменить" at bounding box center [349, 154] width 17 height 5
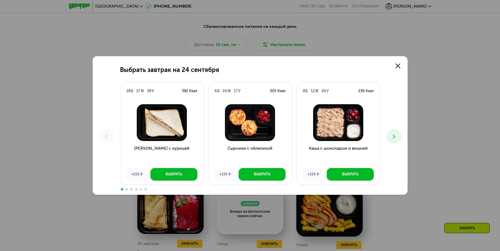
click at [397, 135] on icon at bounding box center [394, 136] width 6 height 6
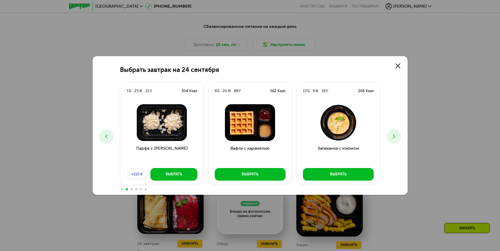
click at [394, 136] on use at bounding box center [394, 137] width 2 height 4
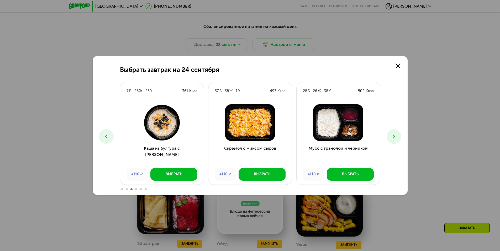
click at [393, 136] on icon at bounding box center [394, 136] width 6 height 6
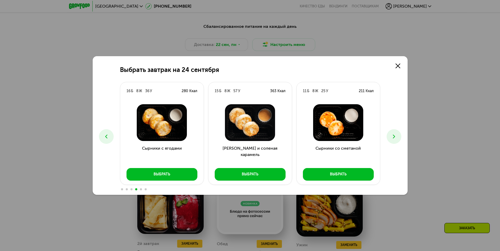
click at [397, 135] on button at bounding box center [394, 136] width 15 height 15
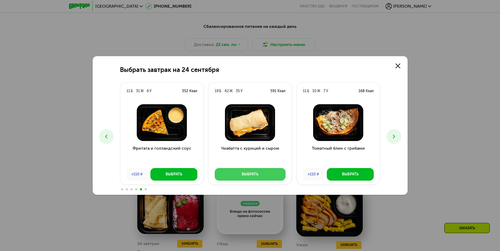
click at [277, 175] on button "Выбрать" at bounding box center [250, 174] width 71 height 13
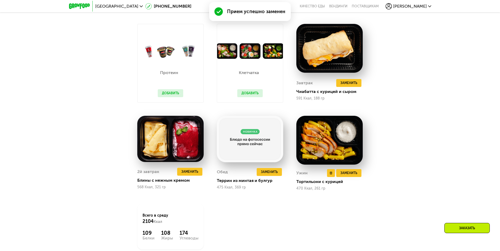
scroll to position [567, 0]
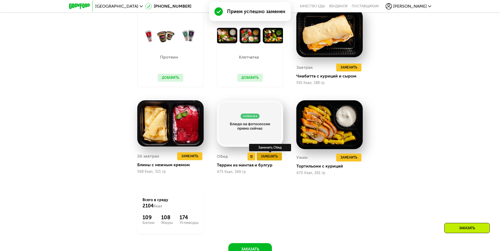
click at [271, 158] on span "Заменить" at bounding box center [269, 156] width 17 height 5
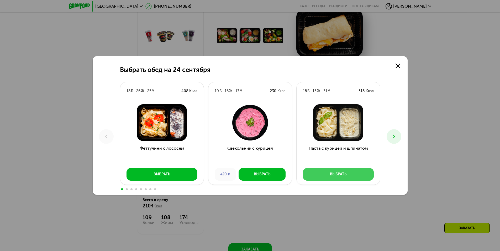
click at [335, 177] on button "Выбрать" at bounding box center [338, 174] width 71 height 13
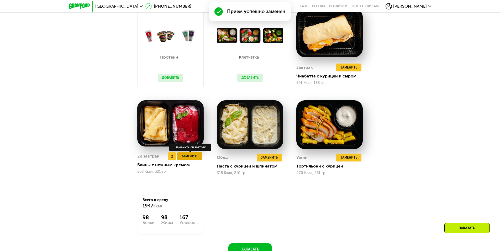
click at [197, 158] on span "Заменить" at bounding box center [189, 156] width 17 height 5
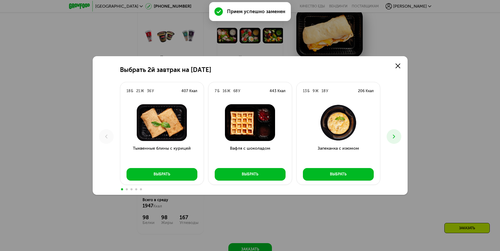
click at [396, 136] on button at bounding box center [394, 136] width 15 height 15
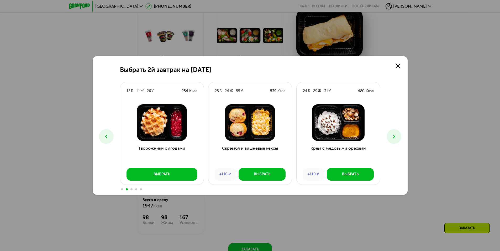
click at [394, 136] on icon at bounding box center [394, 136] width 6 height 6
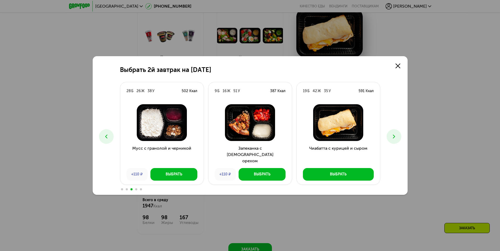
click at [396, 135] on icon at bounding box center [394, 136] width 6 height 6
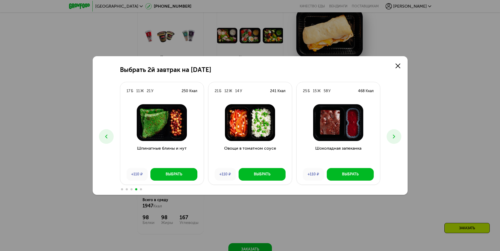
click at [395, 135] on icon at bounding box center [394, 136] width 6 height 6
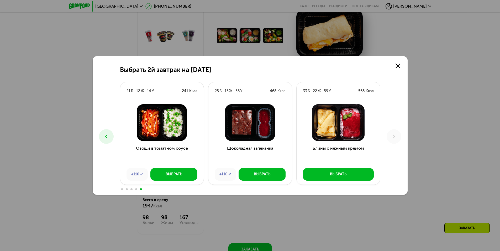
click at [106, 138] on icon at bounding box center [106, 136] width 6 height 6
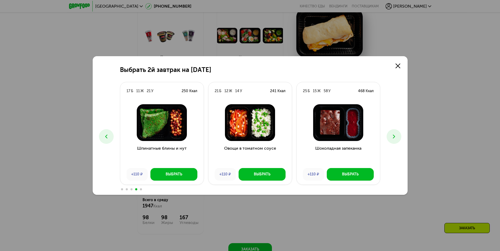
click at [107, 137] on icon at bounding box center [106, 136] width 6 height 6
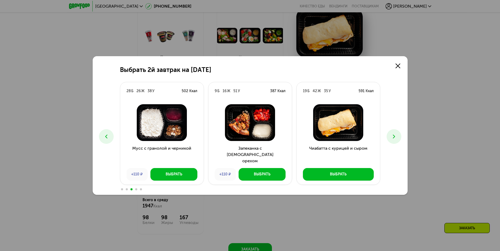
click at [102, 139] on button at bounding box center [106, 136] width 15 height 15
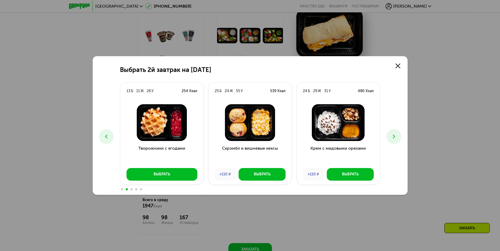
click at [107, 137] on icon at bounding box center [106, 136] width 6 height 6
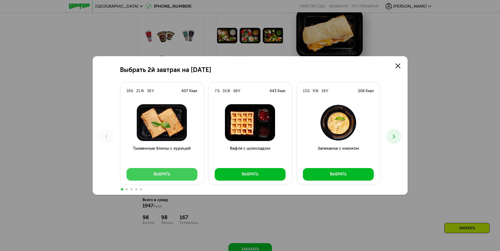
click at [177, 171] on button "Выбрать" at bounding box center [162, 174] width 71 height 13
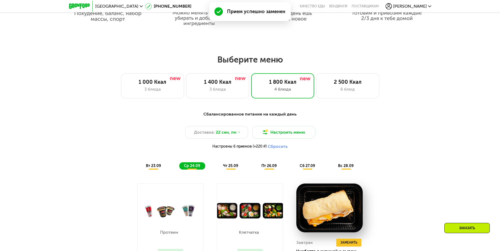
click at [225, 165] on span "чт 25.09" at bounding box center [230, 166] width 15 height 4
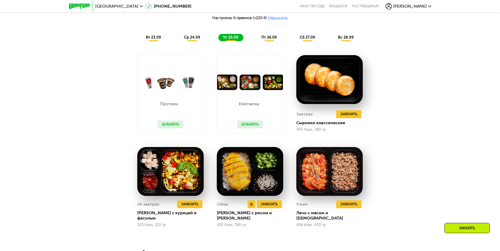
scroll to position [523, 0]
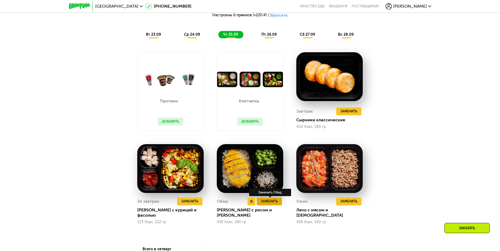
click at [272, 203] on span "Заменить" at bounding box center [269, 201] width 17 height 5
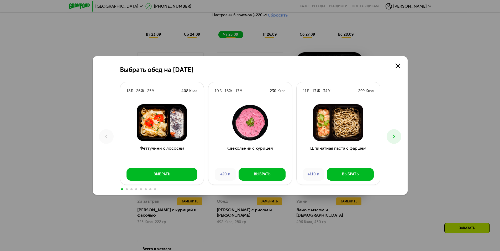
click at [396, 138] on icon at bounding box center [394, 136] width 6 height 6
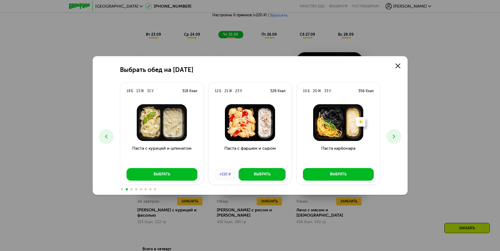
click at [395, 138] on icon at bounding box center [394, 136] width 6 height 6
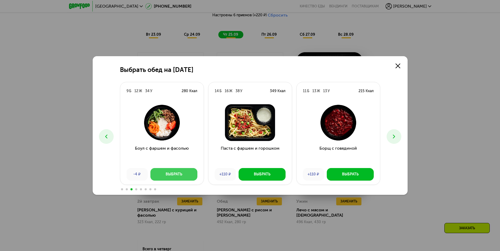
click at [181, 173] on div "Выбрать" at bounding box center [174, 174] width 17 height 5
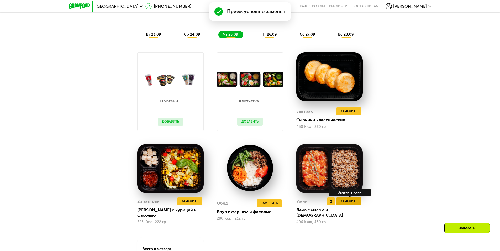
click at [352, 204] on span "Заменить" at bounding box center [349, 201] width 17 height 5
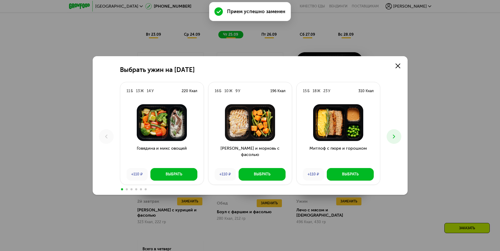
click at [397, 135] on button at bounding box center [394, 136] width 15 height 15
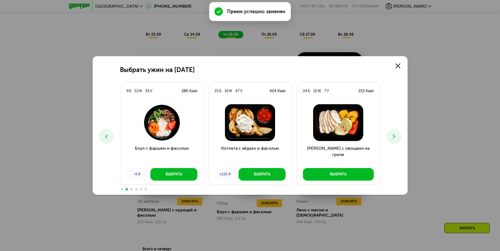
click at [396, 135] on icon at bounding box center [394, 136] width 6 height 6
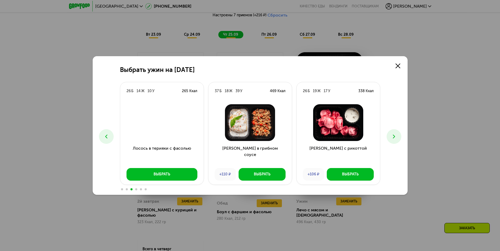
click at [392, 136] on icon at bounding box center [394, 136] width 6 height 6
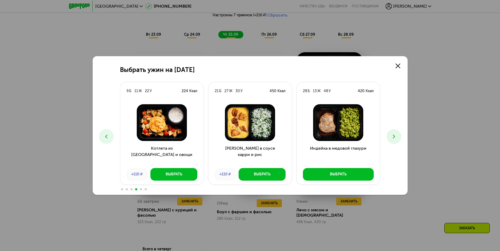
click at [392, 136] on icon at bounding box center [394, 136] width 6 height 6
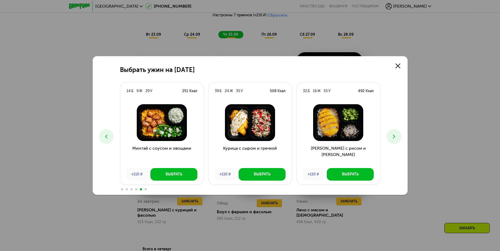
click at [392, 136] on icon at bounding box center [394, 136] width 6 height 6
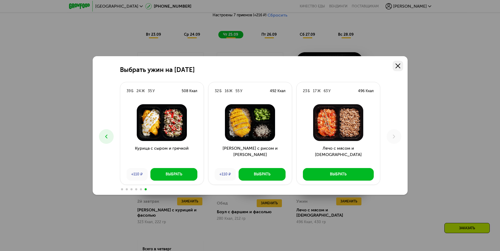
click at [397, 66] on icon at bounding box center [398, 66] width 5 height 5
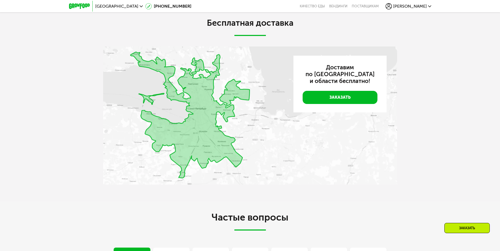
scroll to position [1442, 0]
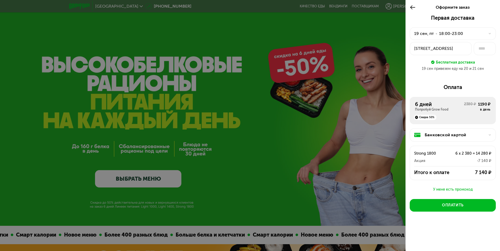
drag, startPoint x: 477, startPoint y: 104, endPoint x: 491, endPoint y: 108, distance: 14.4
click at [491, 108] on div "6 дней Попробуй Grow Food 2380 ₽ 1190 ₽ в день Скидка 50%" at bounding box center [453, 110] width 86 height 27
drag, startPoint x: 474, startPoint y: 174, endPoint x: 494, endPoint y: 172, distance: 20.2
click at [494, 172] on div "Итого к оплате 7 140 ₽" at bounding box center [453, 172] width 86 height 6
click at [495, 181] on div "Банковской картой Strong 1800 6 x 2 380 = 14 280 ₽ Акция -7 140 ₽ Итого к оплат…" at bounding box center [453, 155] width 86 height 62
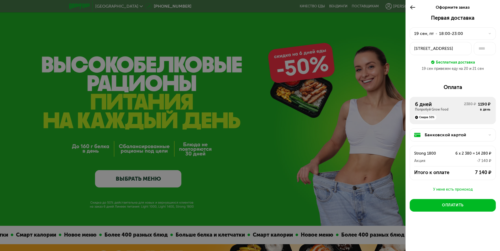
click at [53, 65] on div at bounding box center [250, 125] width 500 height 251
